Goal: Navigation & Orientation: Go to known website

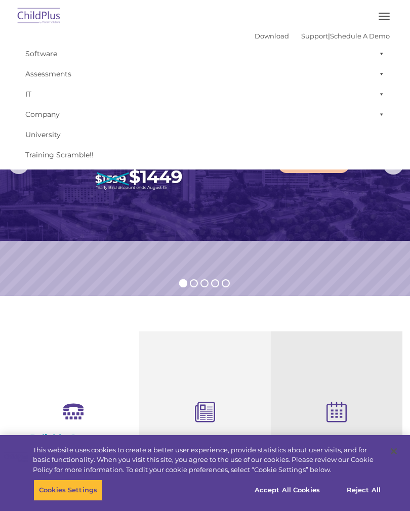
select select "MEDIUM"
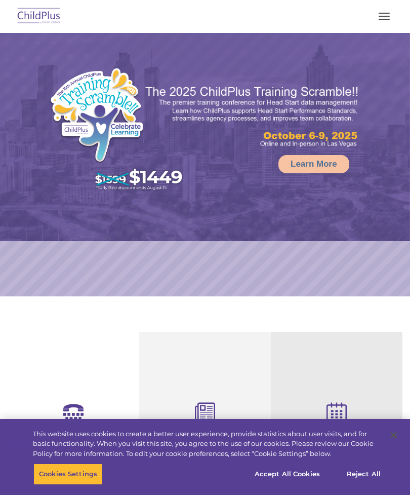
select select "MEDIUM"
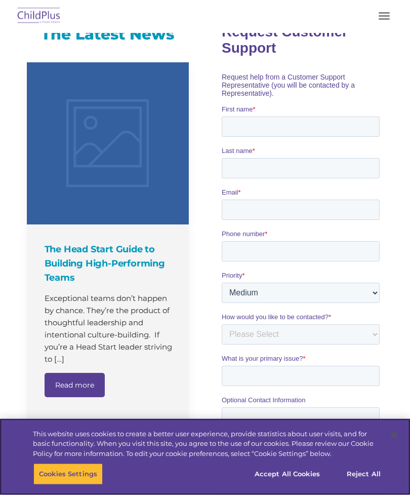
scroll to position [659, 0]
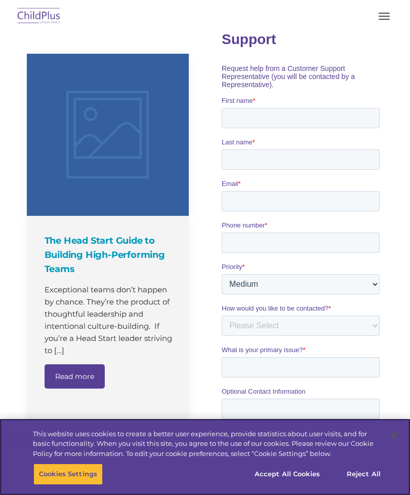
click at [293, 484] on button "Accept All Cookies" at bounding box center [287, 473] width 76 height 21
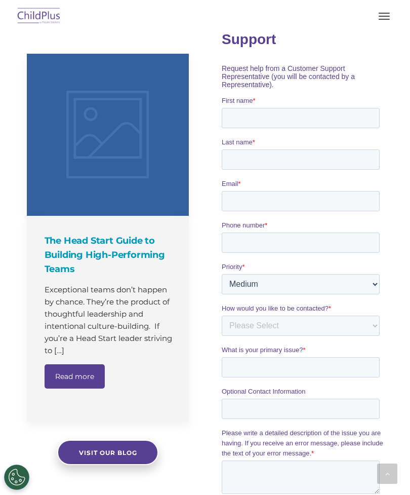
click at [290, 484] on button "Accept All Cookies" at bounding box center [287, 473] width 76 height 21
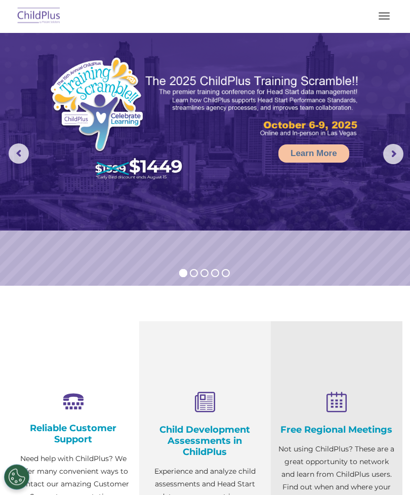
scroll to position [0, 0]
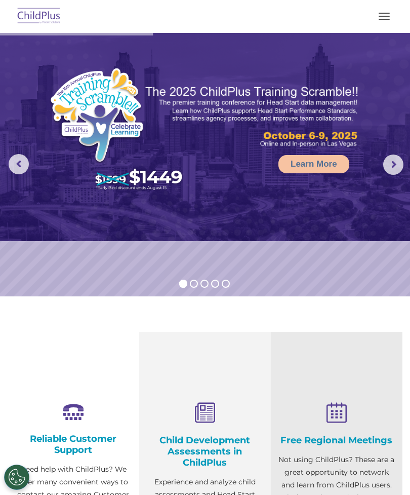
click at [386, 22] on button "button" at bounding box center [384, 16] width 21 height 16
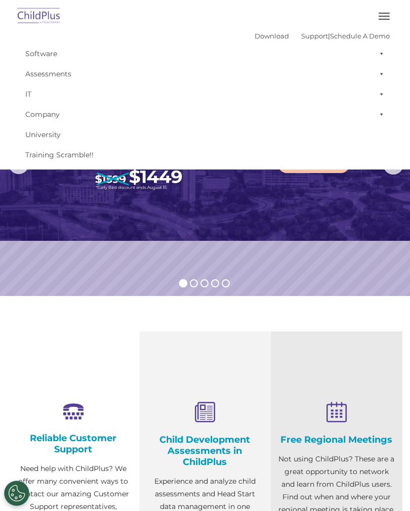
click at [388, 14] on button "button" at bounding box center [384, 16] width 21 height 16
